Goal: Use online tool/utility: Use online tool/utility

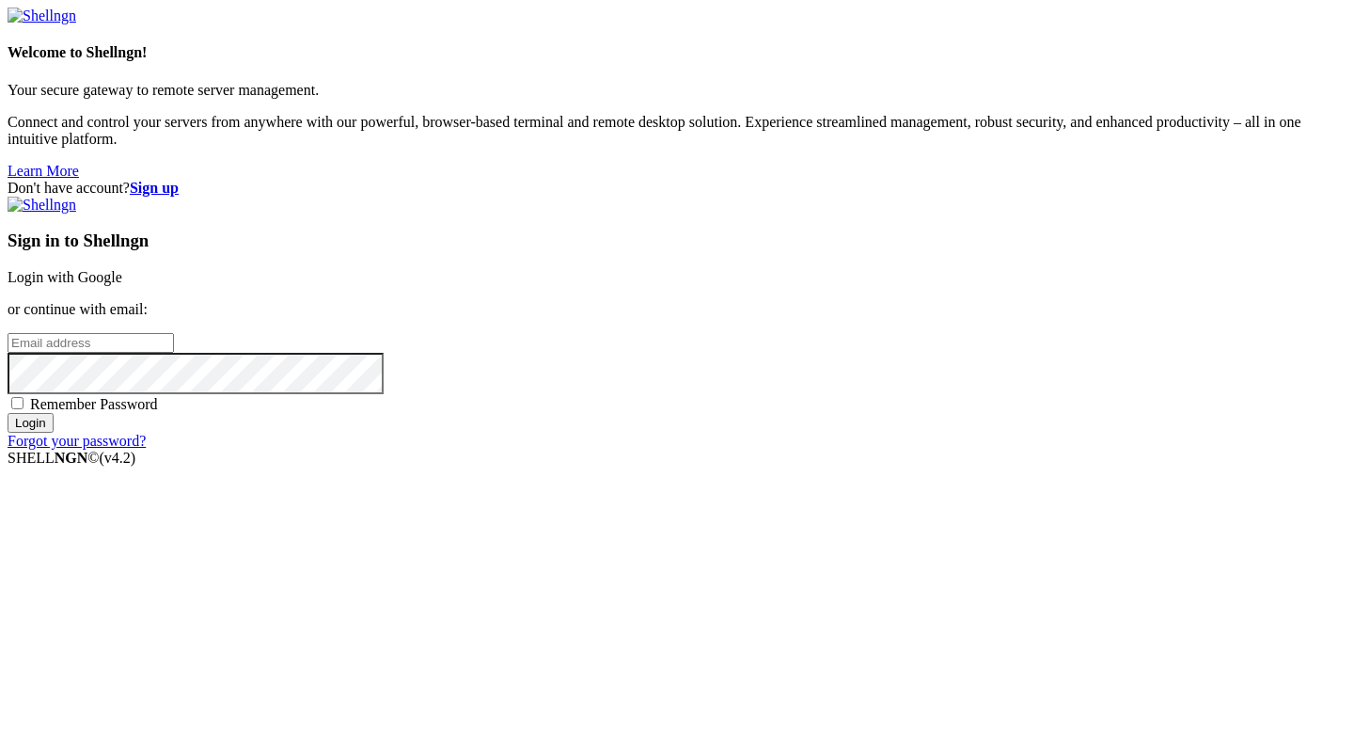
click at [122, 269] on link "Login with Google" at bounding box center [65, 277] width 115 height 16
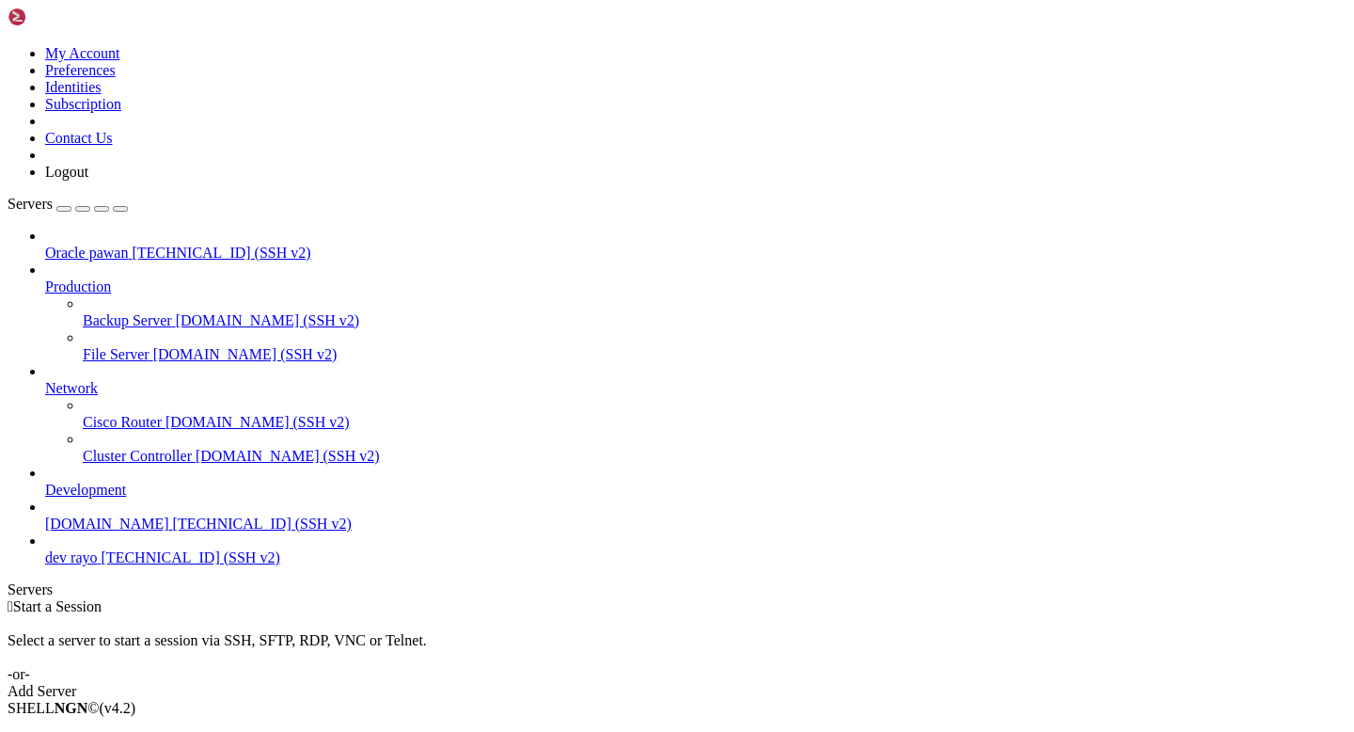
click at [95, 731] on span "Connect" at bounding box center [70, 740] width 50 height 16
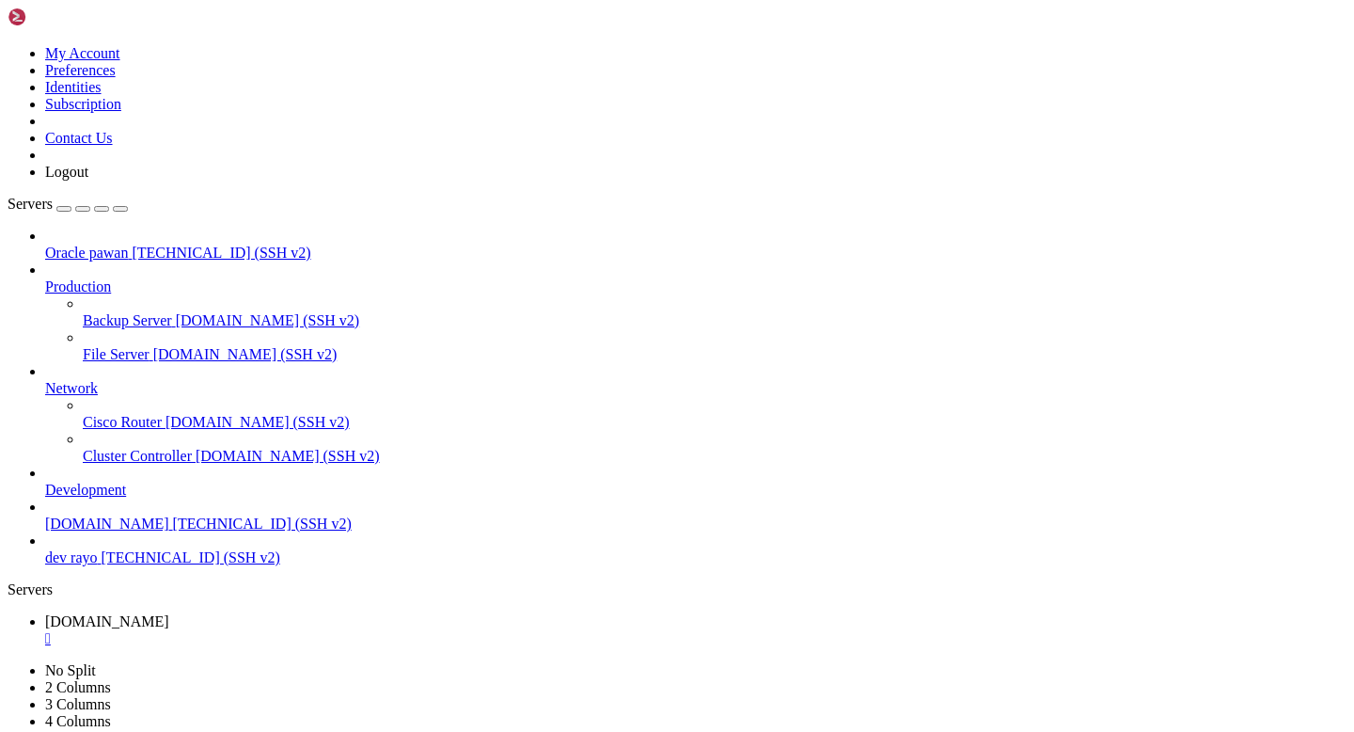
paste textarea "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"
type textarea "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"
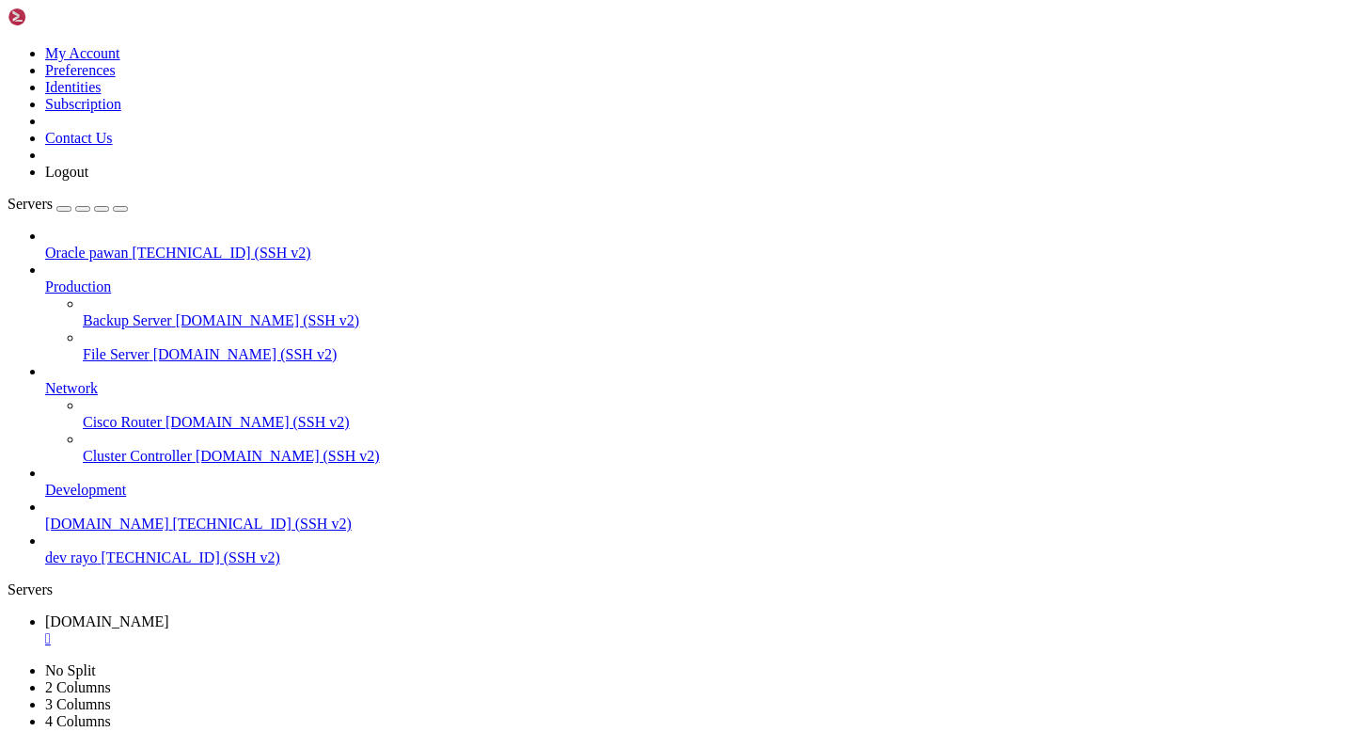
drag, startPoint x: 11, startPoint y: 1419, endPoint x: 190, endPoint y: 1530, distance: 210.4
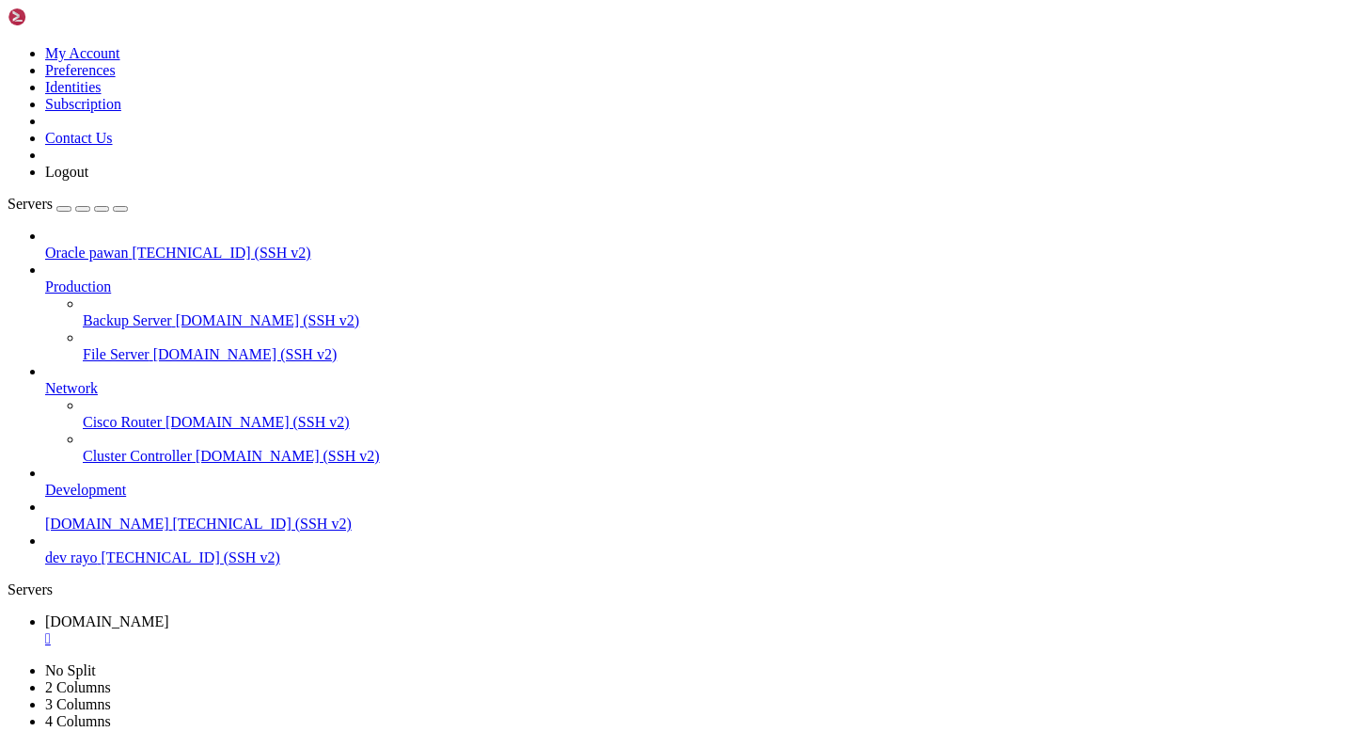
copy div "ubuntu@prod-rayo : ~/Rayo-backend $ git pull origin main Username for '[URL][DO…"
drag, startPoint x: 190, startPoint y: 1530, endPoint x: 883, endPoint y: 953, distance: 902.2
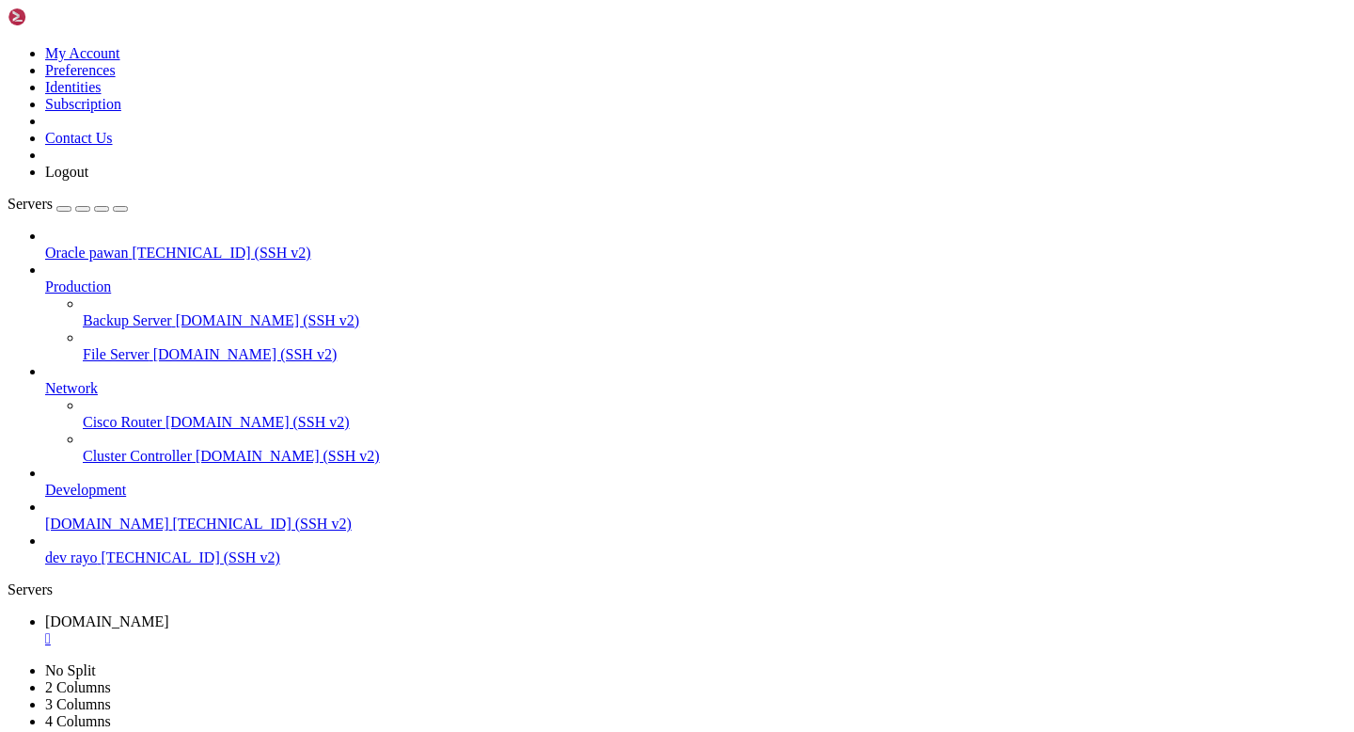
scroll to position [16643, 0]
drag, startPoint x: 11, startPoint y: 1418, endPoint x: 546, endPoint y: 1551, distance: 551.3
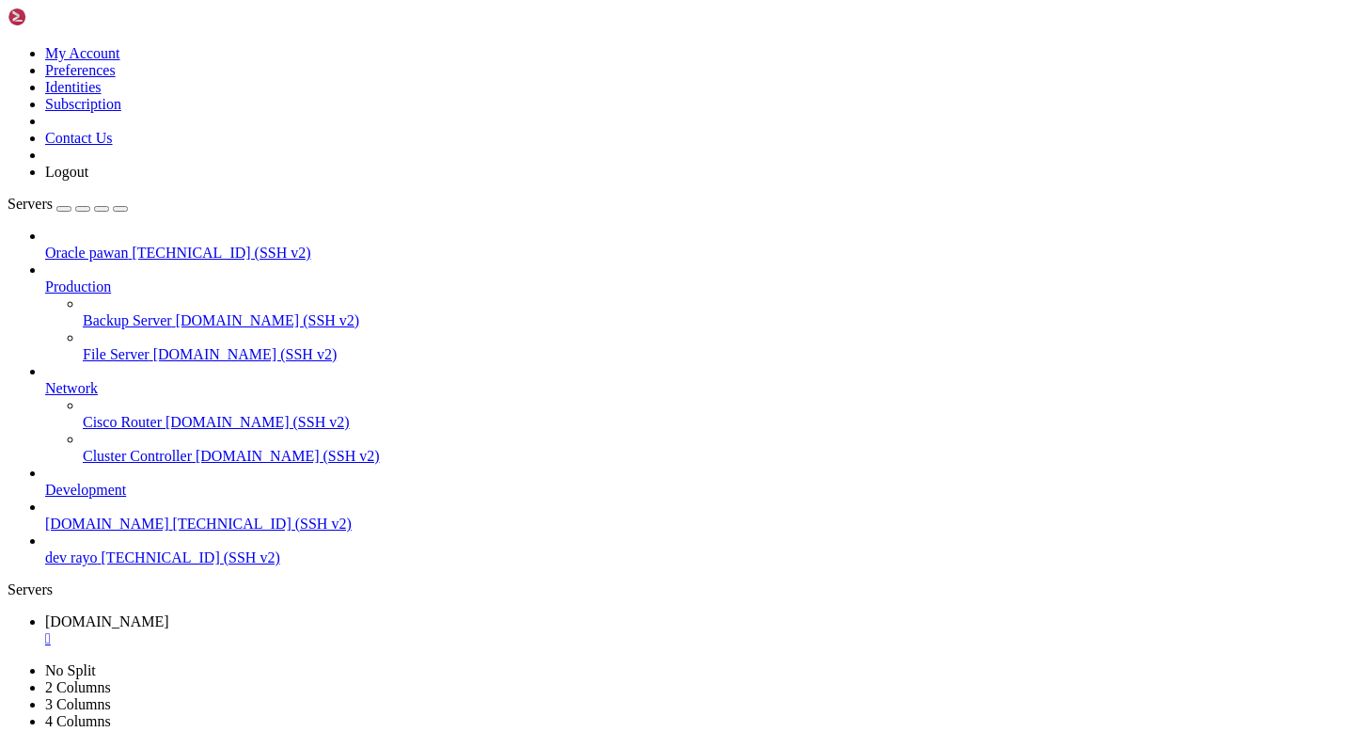
copy div "ubuntu@prod-rayo : ~/Rayo-backend $ sudo lsof -i :8000 COMMAND PID USER FD TYPE…"
drag, startPoint x: 625, startPoint y: 1533, endPoint x: 15, endPoint y: 1414, distance: 622.0
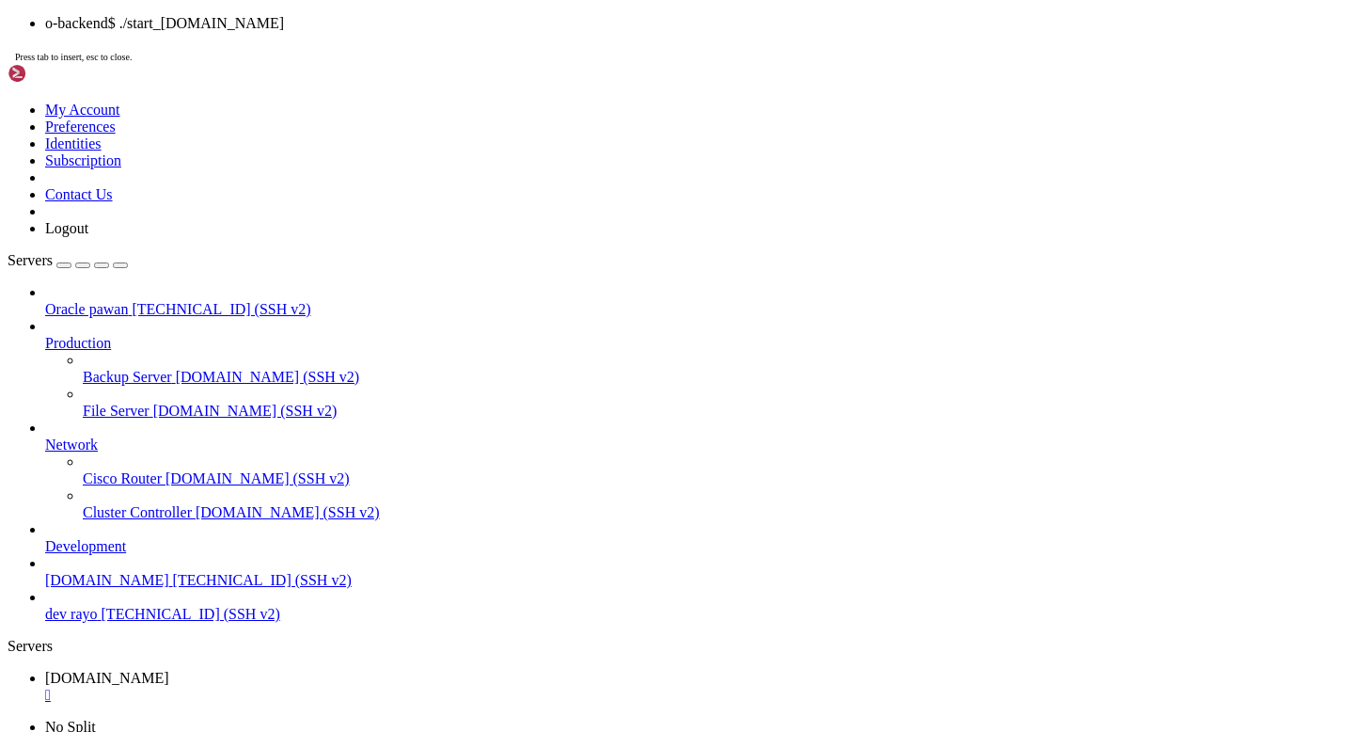
scroll to position [16832, 0]
